Goal: Transaction & Acquisition: Purchase product/service

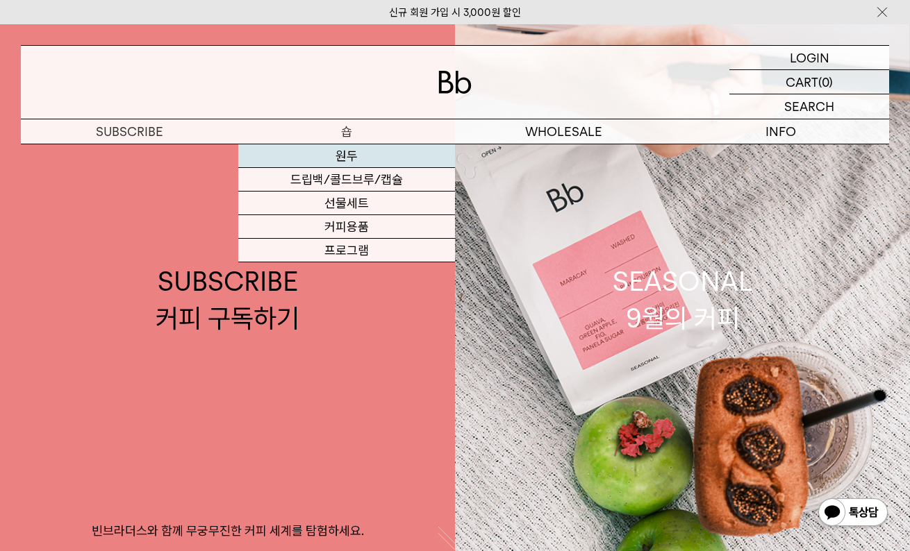
click at [342, 158] on link "원두" at bounding box center [346, 156] width 217 height 24
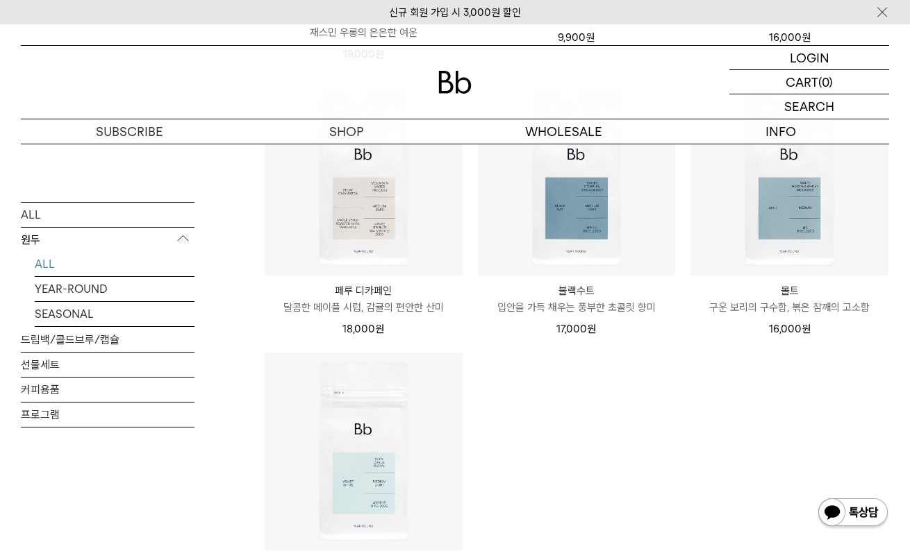
scroll to position [1042, 0]
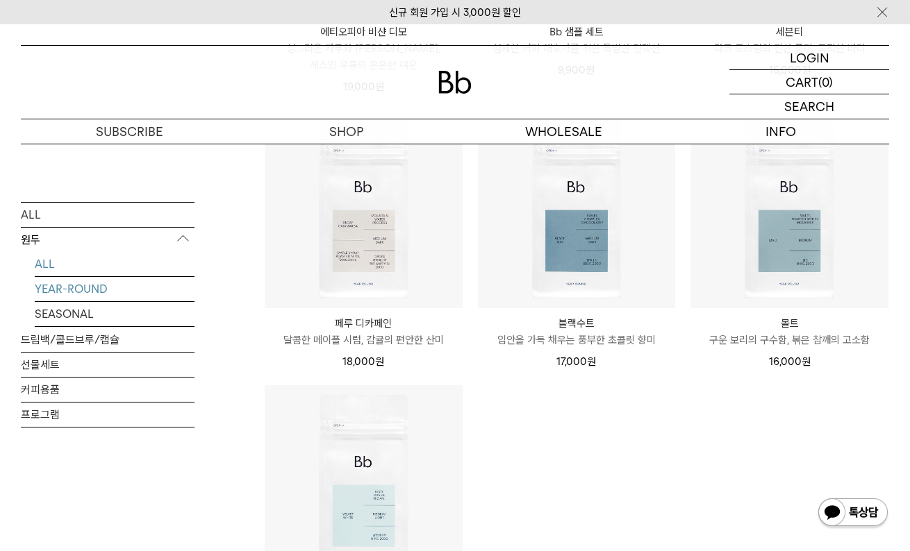
click at [96, 285] on link "YEAR-ROUND" at bounding box center [115, 288] width 160 height 24
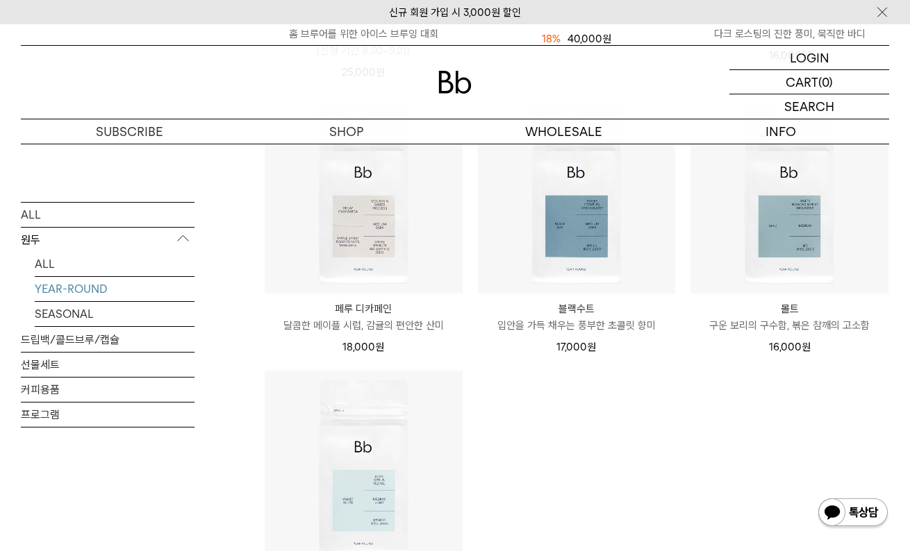
scroll to position [486, 0]
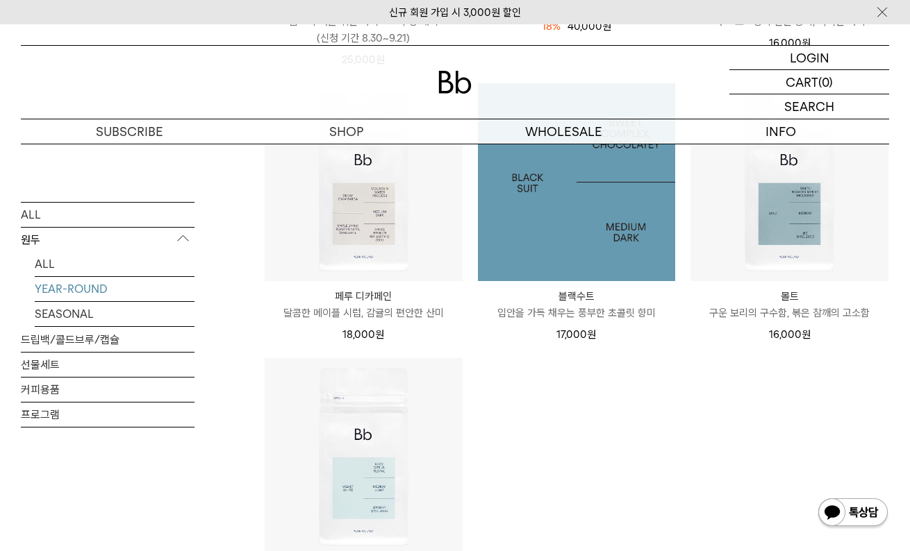
click at [557, 235] on img at bounding box center [577, 182] width 198 height 198
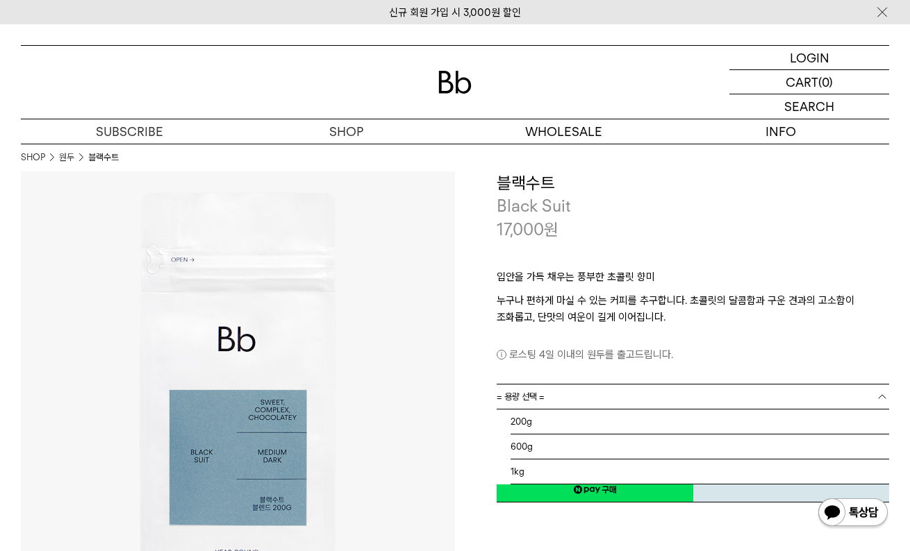
click at [538, 394] on span "= 용량 선택 =" at bounding box center [520, 397] width 48 height 24
click at [617, 367] on div "입안을 가득 채우는 풍부한 초콜릿 향미 누구나 편하게 마실 수 있는 커피를 추구합니다. 초콜릿의 달콤함과 구운 견과의 고소함이 조화롭고, 단맛…" at bounding box center [692, 312] width 392 height 143
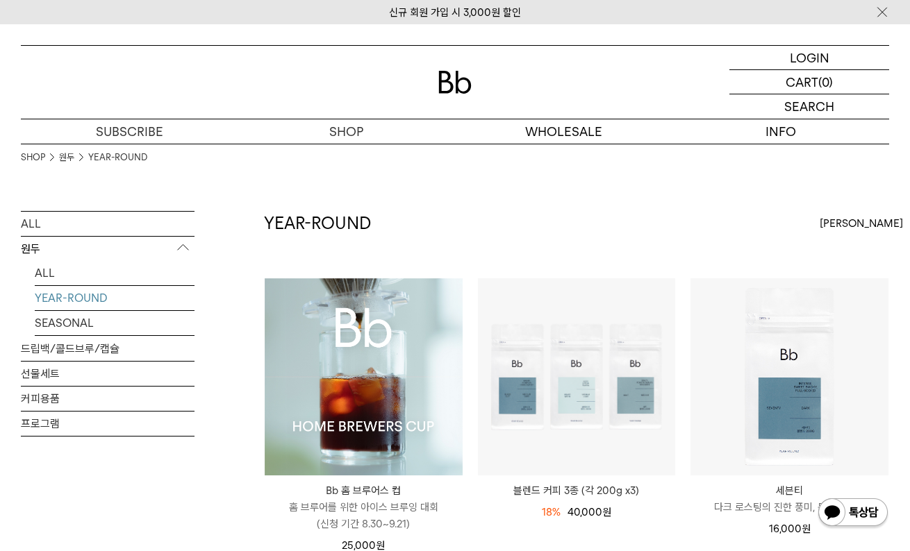
scroll to position [69, 0]
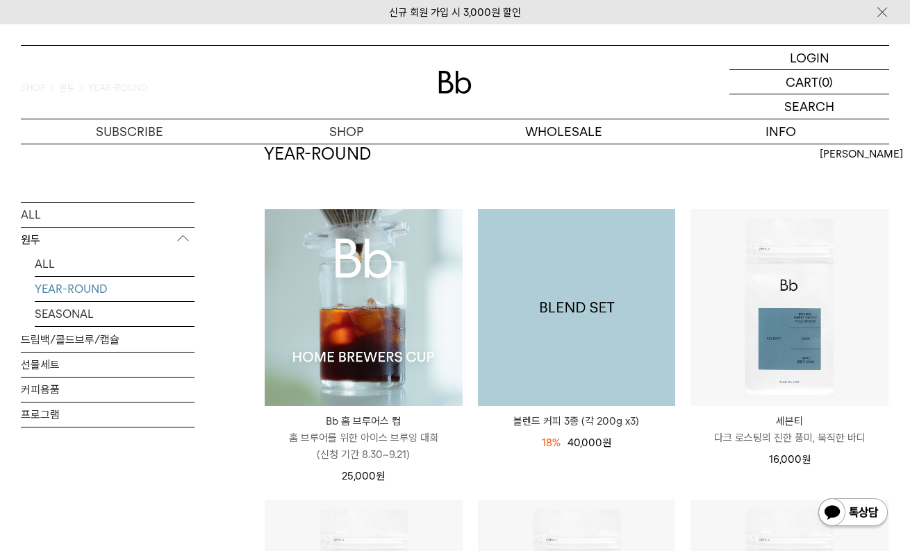
click at [551, 299] on img at bounding box center [577, 308] width 198 height 198
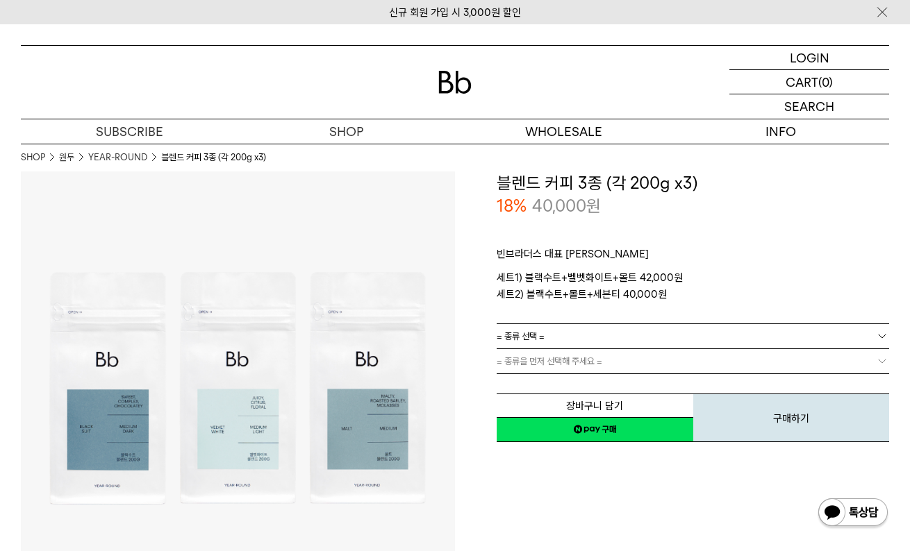
drag, startPoint x: 523, startPoint y: 297, endPoint x: 694, endPoint y: 295, distance: 170.8
click at [694, 295] on p "세트1) 블랙수트+벨벳화이트+몰트 42,000원 세트2) 블랙수트+몰트+세븐티 40,000원" at bounding box center [692, 285] width 392 height 33
drag, startPoint x: 694, startPoint y: 295, endPoint x: 675, endPoint y: 301, distance: 19.6
click at [673, 301] on p "세트1) 블랙수트+벨벳화이트+몰트 42,000원 세트2) 블랙수트+몰트+세븐티 40,000원" at bounding box center [692, 285] width 392 height 33
drag, startPoint x: 679, startPoint y: 297, endPoint x: 448, endPoint y: 299, distance: 231.3
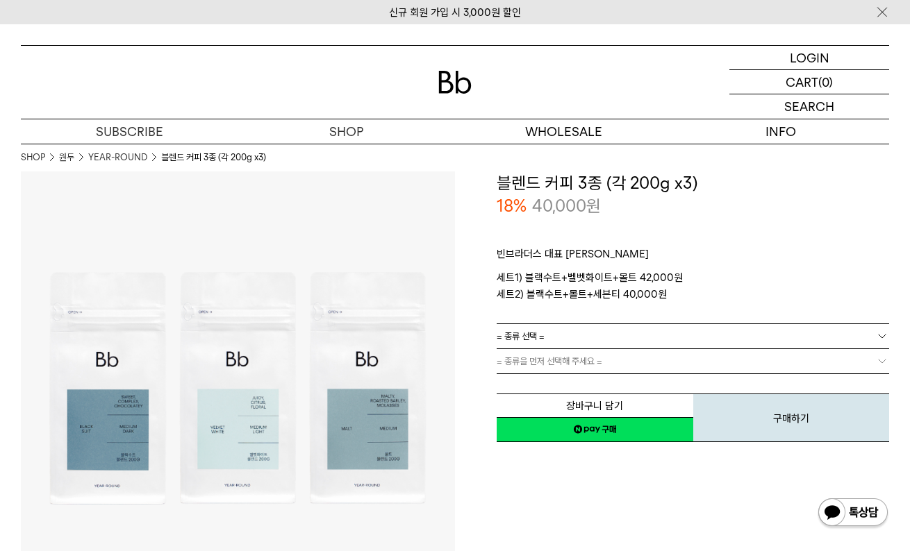
click at [448, 299] on div "**********" at bounding box center [455, 389] width 868 height 434
drag, startPoint x: 448, startPoint y: 299, endPoint x: 685, endPoint y: 305, distance: 237.6
click at [685, 305] on div "빈브라더스 대표 블렌드 세트 세트1) 블랙수트+벨벳화이트+몰트 42,000원 세트2) 블랙수트+몰트+세븐티 40,000원 로스팅 일자 안내" at bounding box center [692, 271] width 392 height 106
drag, startPoint x: 675, startPoint y: 297, endPoint x: 476, endPoint y: 299, distance: 198.6
click at [476, 299] on div "**********" at bounding box center [672, 308] width 434 height 272
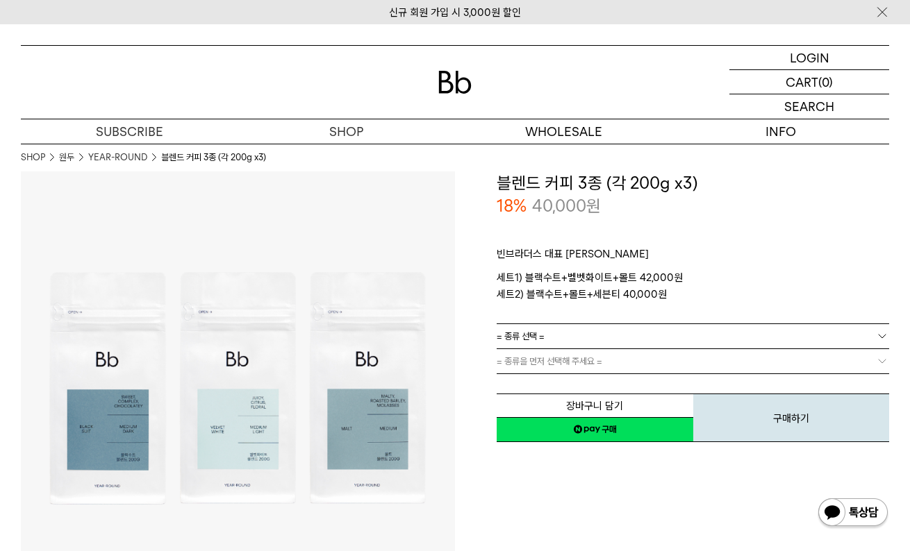
drag, startPoint x: 476, startPoint y: 299, endPoint x: 748, endPoint y: 295, distance: 271.5
click at [748, 295] on p "세트1) 블랙수트+벨벳화이트+몰트 42,000원 세트2) 블랙수트+몰트+세븐티 40,000원" at bounding box center [692, 285] width 392 height 33
click at [744, 278] on p "세트1) 블랙수트+벨벳화이트+몰트 42,000원 세트2) 블랙수트+몰트+세븐티 40,000원" at bounding box center [692, 285] width 392 height 33
click at [697, 337] on link "= 종류 선택 =" at bounding box center [692, 336] width 392 height 24
click at [702, 300] on p "세트1) 블랙수트+벨벳화이트+몰트 42,000원 세트2) 블랙수트+몰트+세븐티 40,000원" at bounding box center [692, 285] width 392 height 33
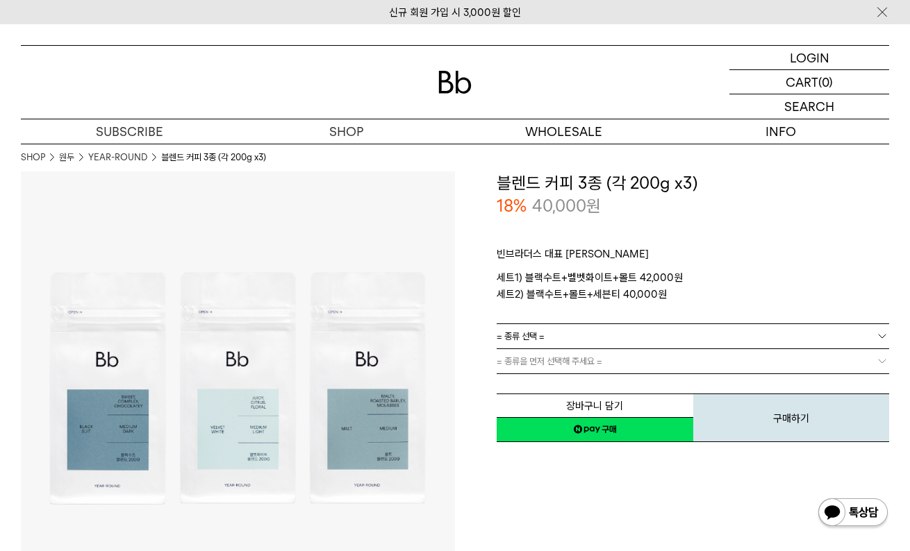
click at [620, 372] on link "= 종류을 먼저 선택해 주세요 =" at bounding box center [692, 361] width 392 height 24
click at [620, 366] on link "= 종류을 먼저 선택해 주세요 =" at bounding box center [692, 361] width 392 height 24
